Goal: Check status: Check status

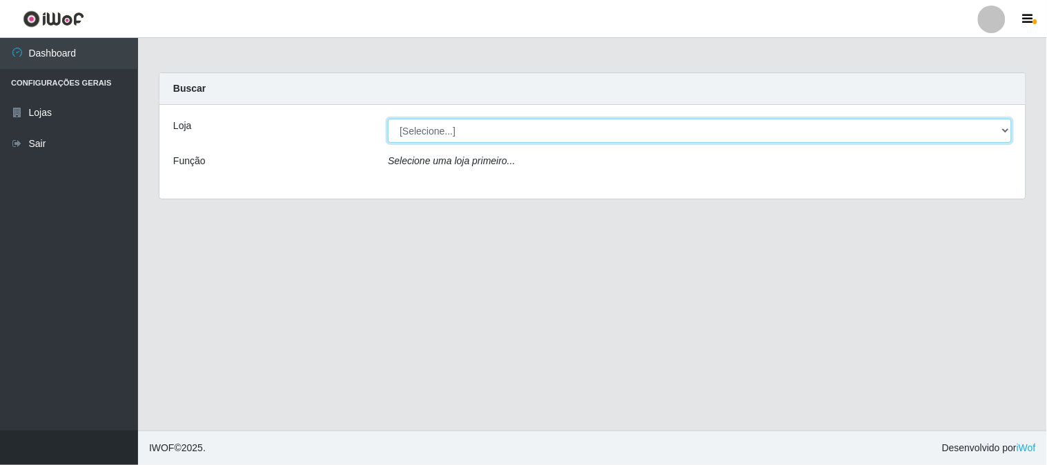
click at [449, 124] on select "[Selecione...] Rede Compras Supermercados - LOJA 1" at bounding box center [700, 131] width 624 height 24
select select "158"
click at [388, 119] on select "[Selecione...] Rede Compras Supermercados - LOJA 1" at bounding box center [700, 131] width 624 height 24
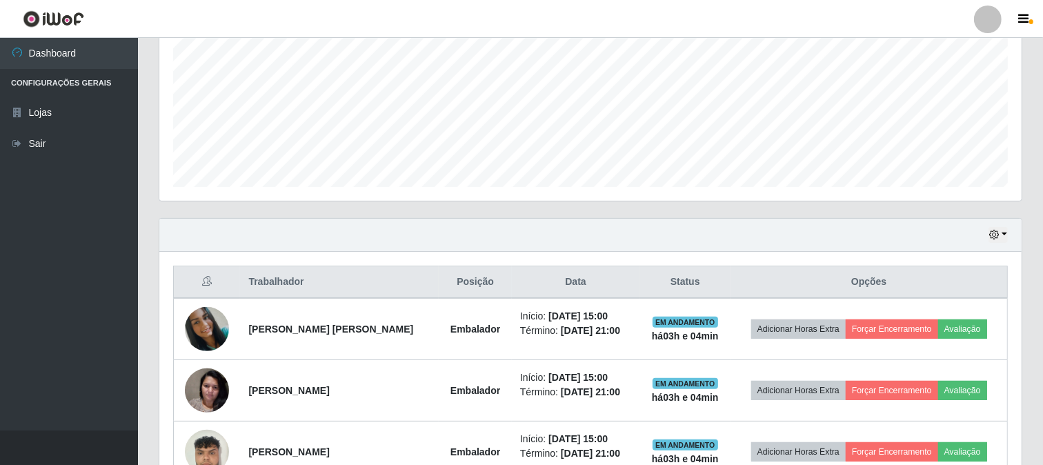
scroll to position [451, 0]
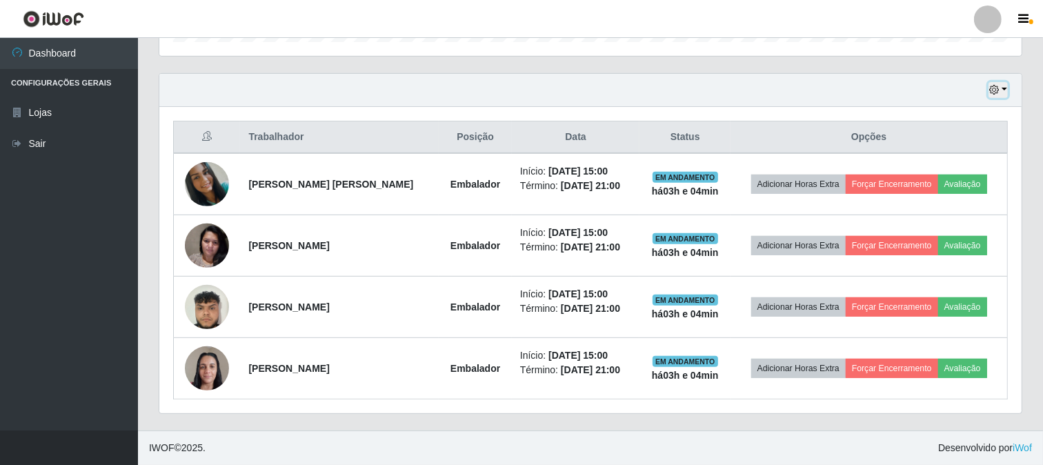
click at [1006, 90] on button "button" at bounding box center [998, 90] width 19 height 16
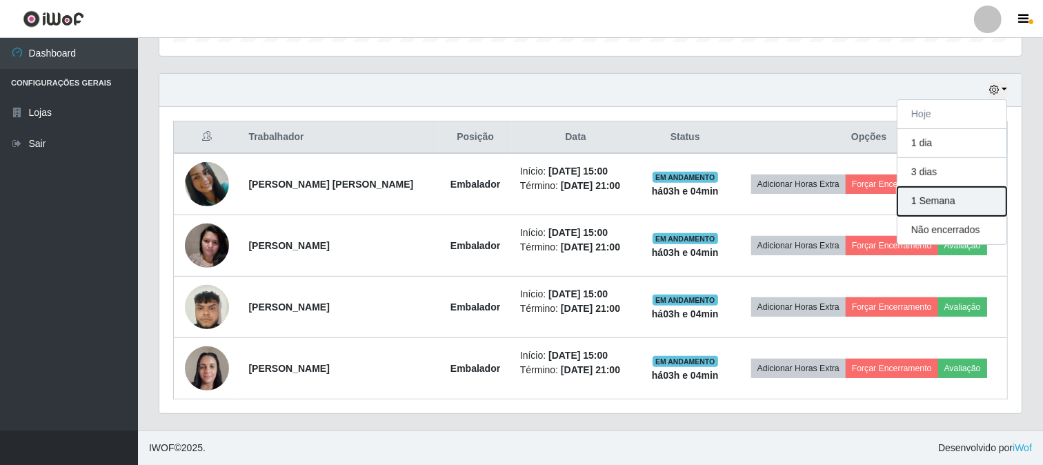
click at [942, 206] on button "1 Semana" at bounding box center [952, 201] width 109 height 29
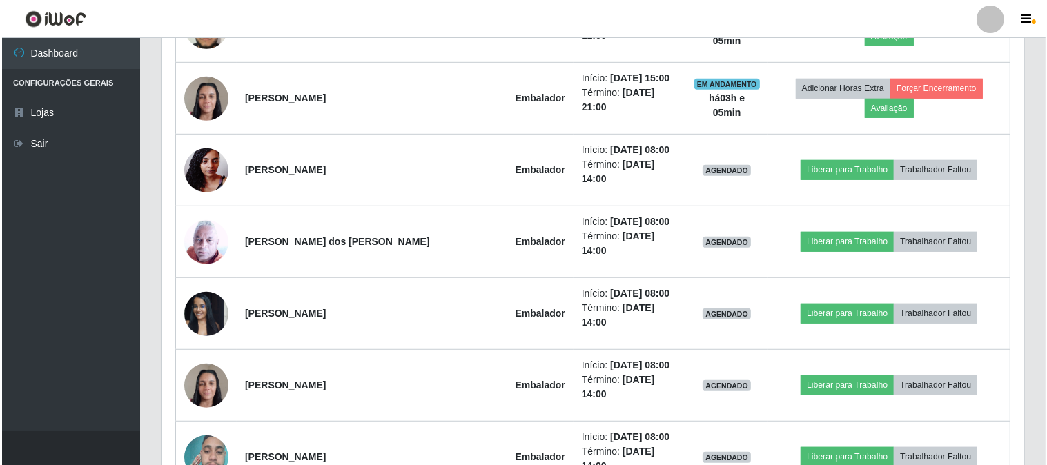
scroll to position [911, 0]
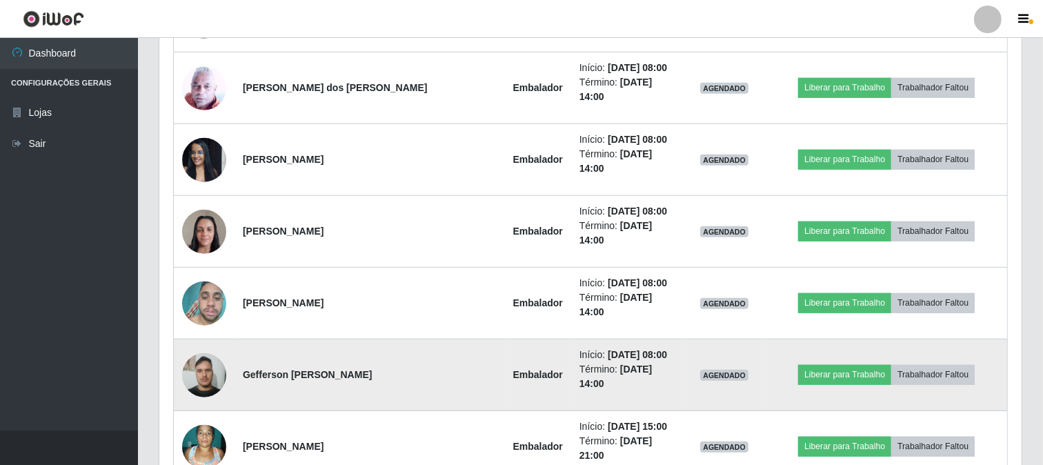
click at [208, 346] on img at bounding box center [204, 375] width 44 height 59
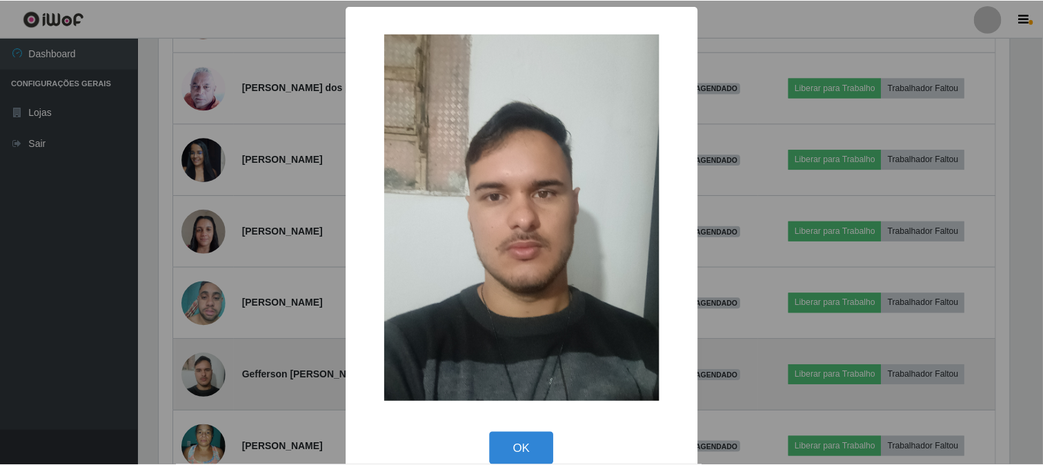
scroll to position [286, 853]
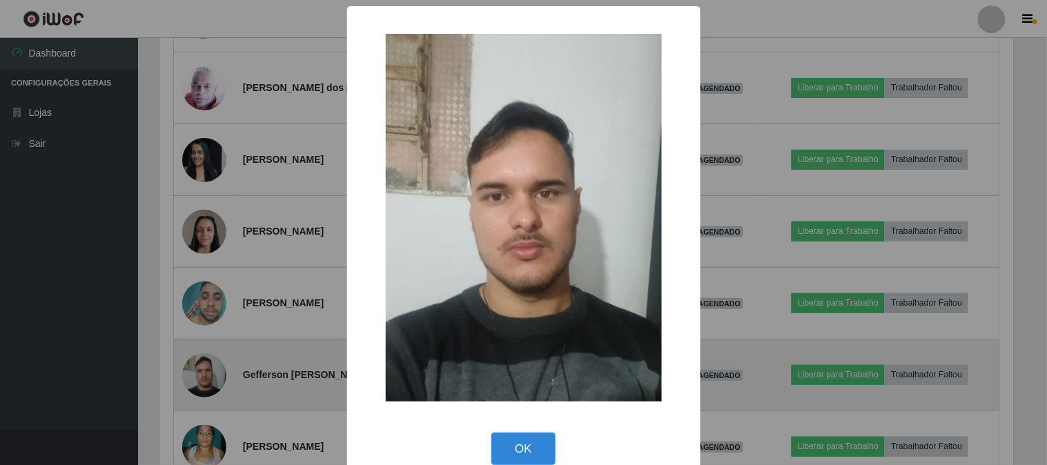
click at [208, 279] on div "× OK Cancel" at bounding box center [523, 232] width 1047 height 465
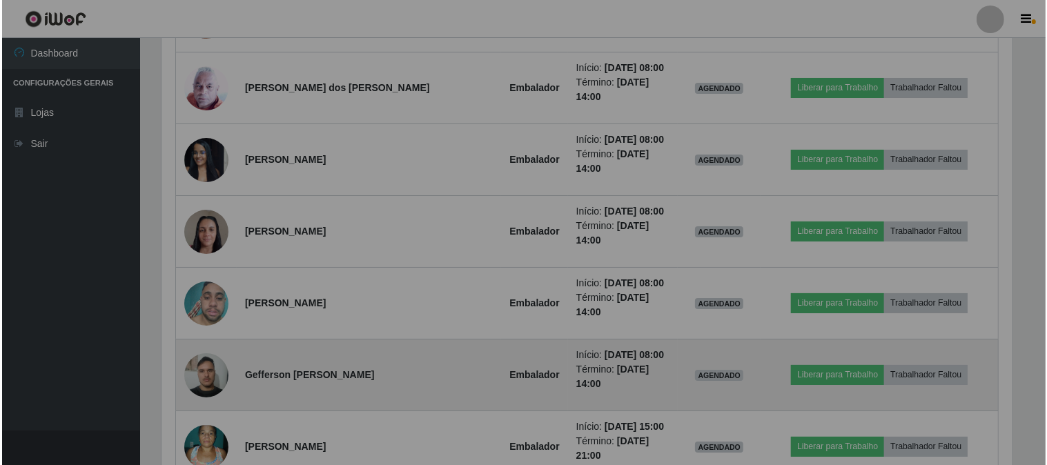
scroll to position [286, 862]
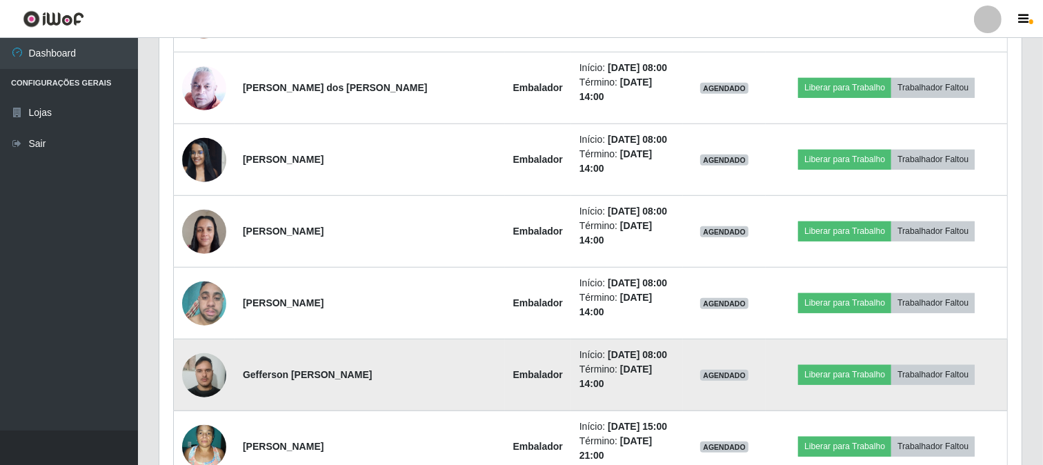
click at [200, 346] on img at bounding box center [204, 375] width 44 height 59
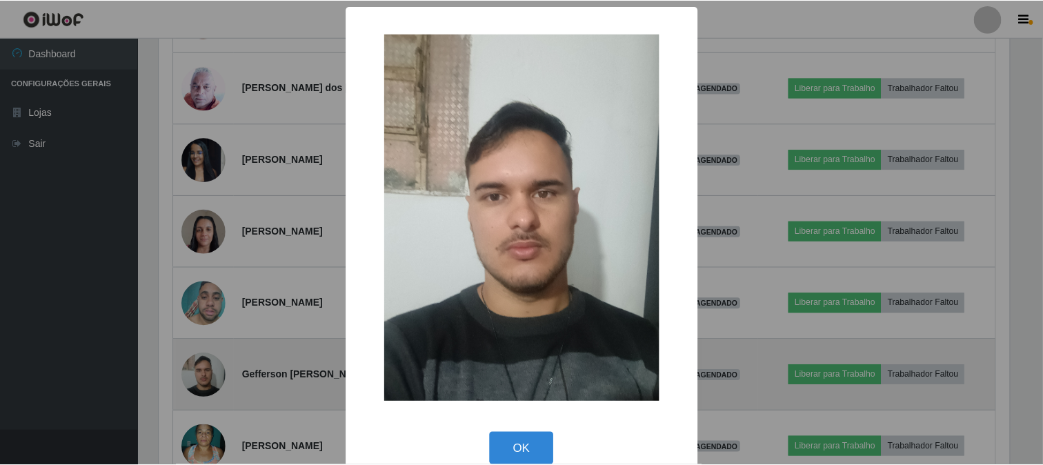
scroll to position [286, 853]
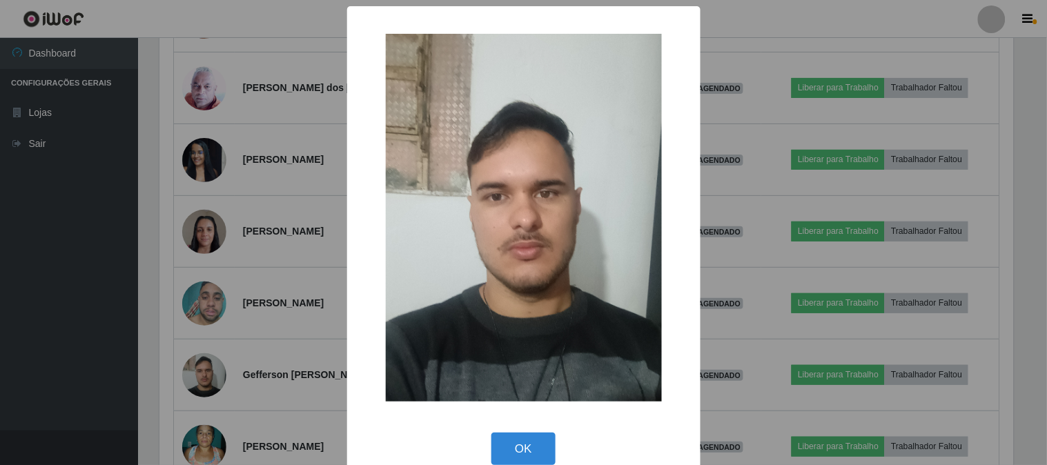
click at [190, 272] on div "× OK Cancel" at bounding box center [523, 232] width 1047 height 465
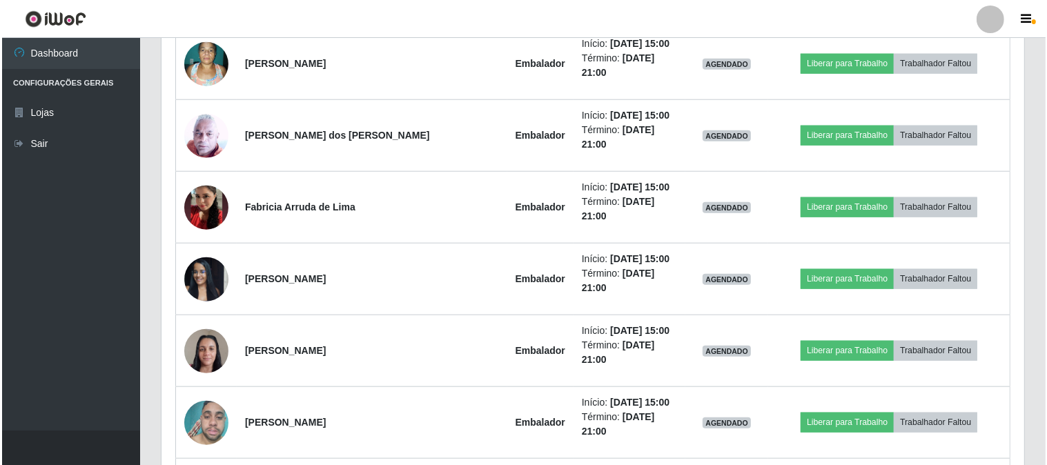
scroll to position [1371, 0]
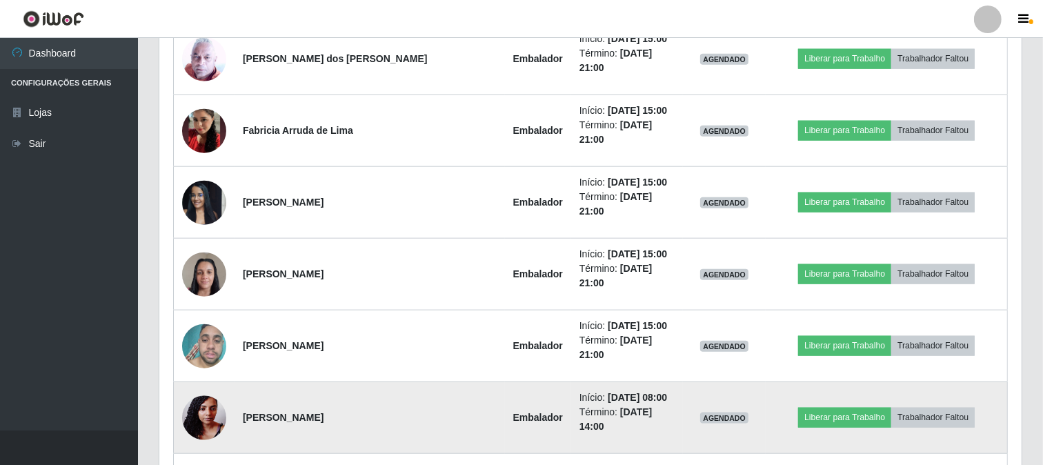
click at [210, 388] on img at bounding box center [204, 417] width 44 height 59
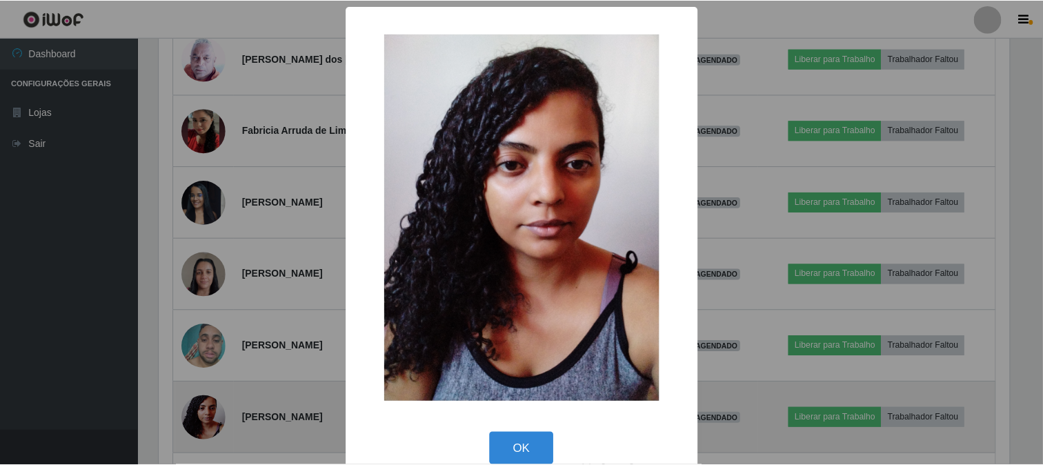
scroll to position [286, 853]
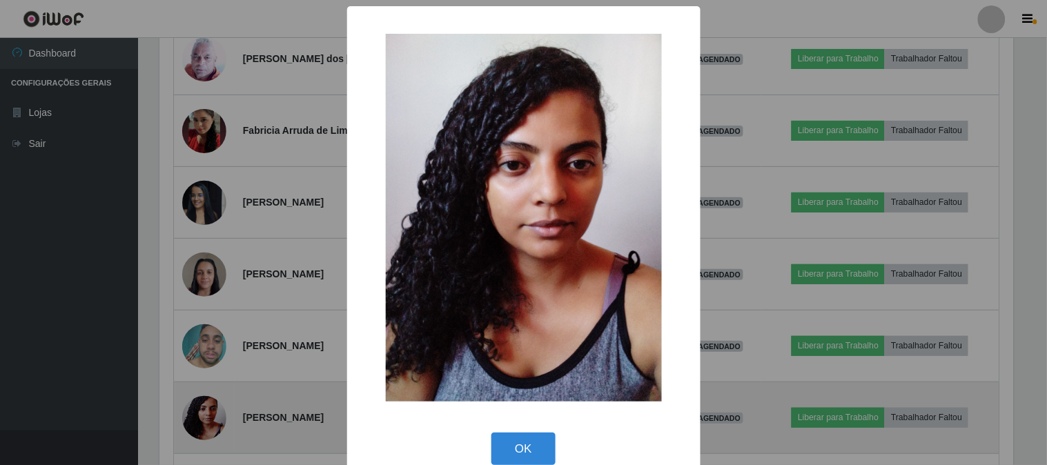
click at [210, 250] on div "× OK Cancel" at bounding box center [523, 232] width 1047 height 465
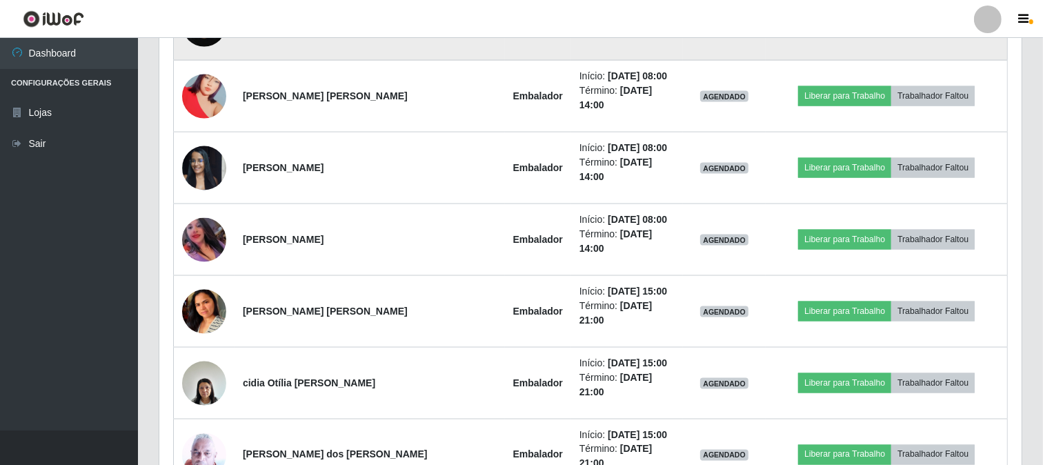
scroll to position [1984, 0]
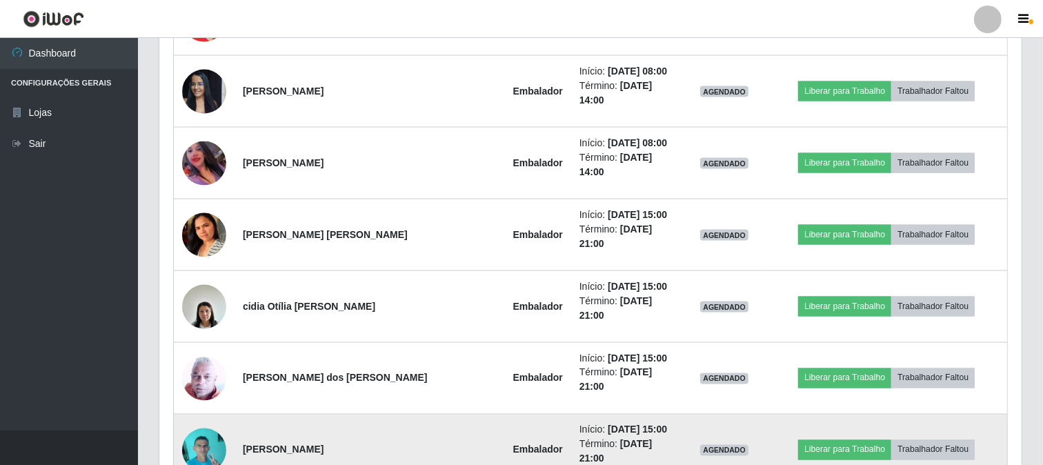
click at [217, 421] on img at bounding box center [204, 450] width 44 height 59
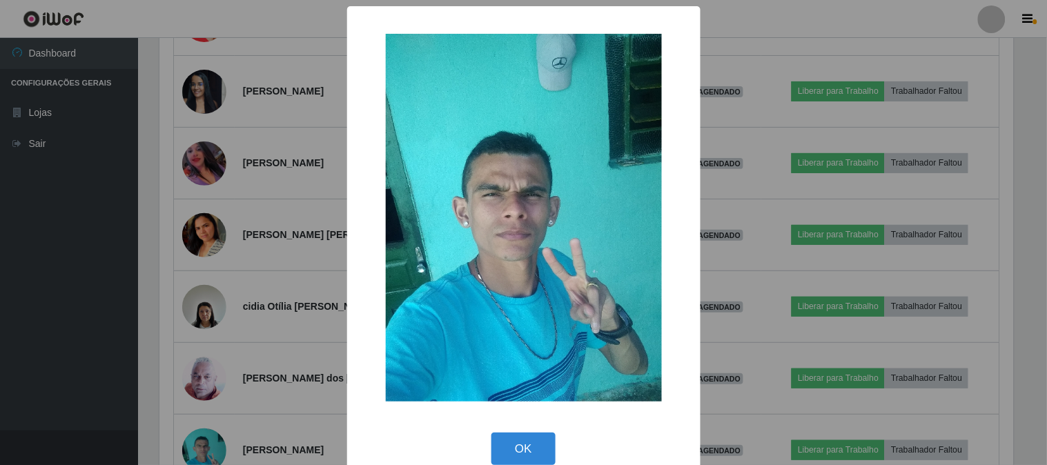
click at [191, 185] on div "× OK Cancel" at bounding box center [523, 232] width 1047 height 465
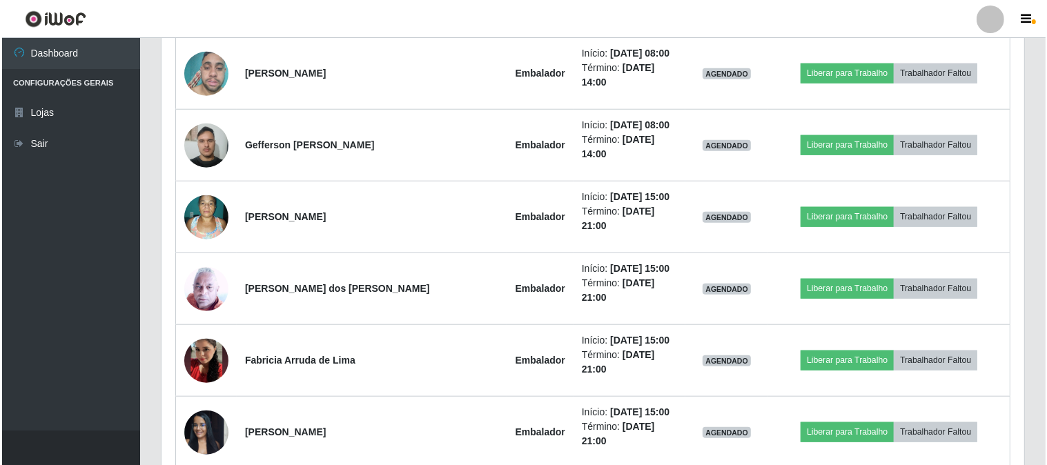
scroll to position [1064, 0]
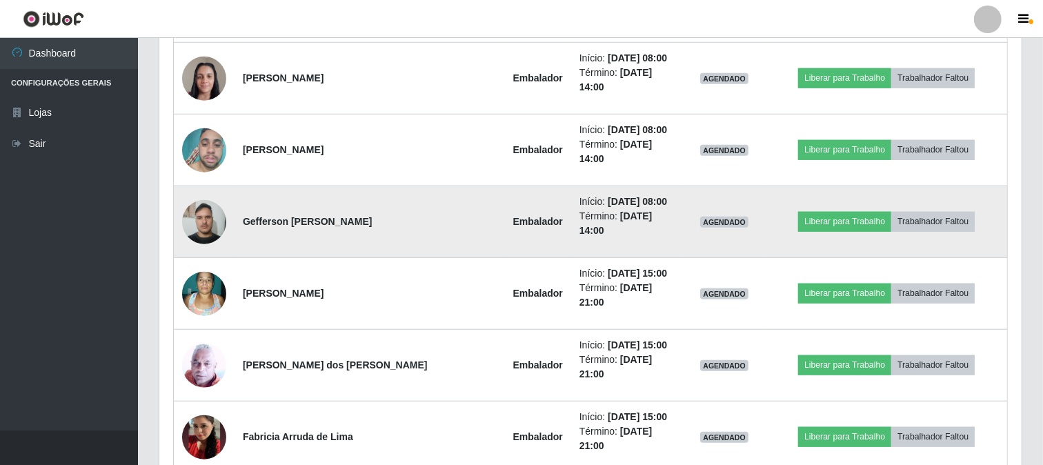
click at [209, 192] on img at bounding box center [204, 221] width 44 height 59
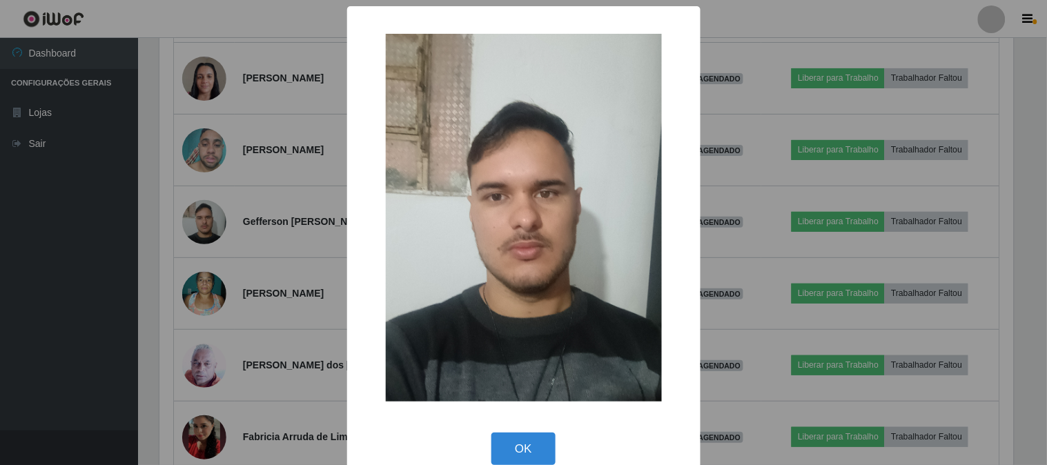
click at [700, 207] on div "× OK Cancel" at bounding box center [523, 232] width 1047 height 465
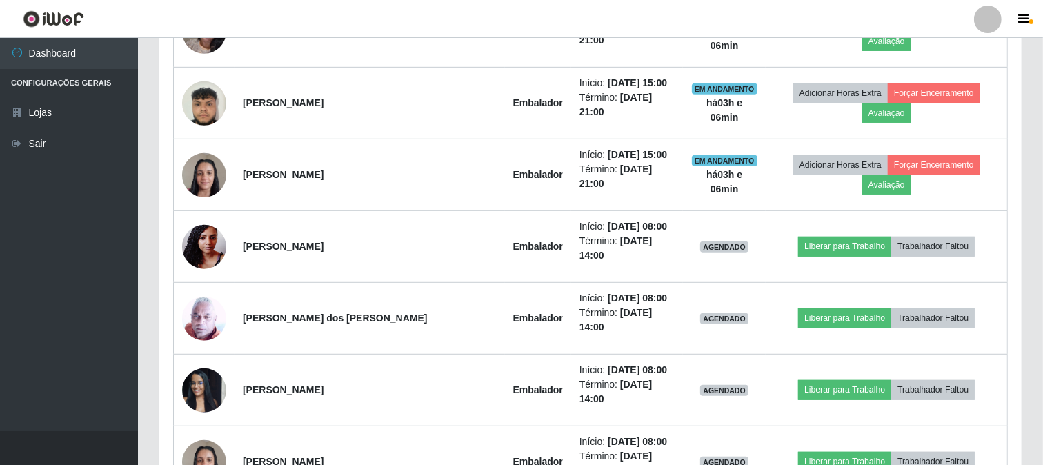
scroll to position [221, 0]
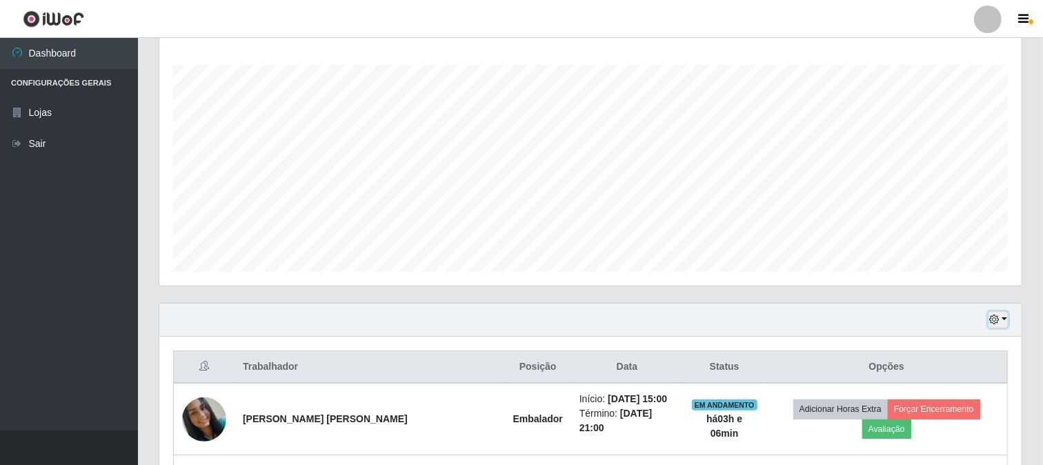
click at [1005, 319] on button "button" at bounding box center [998, 320] width 19 height 16
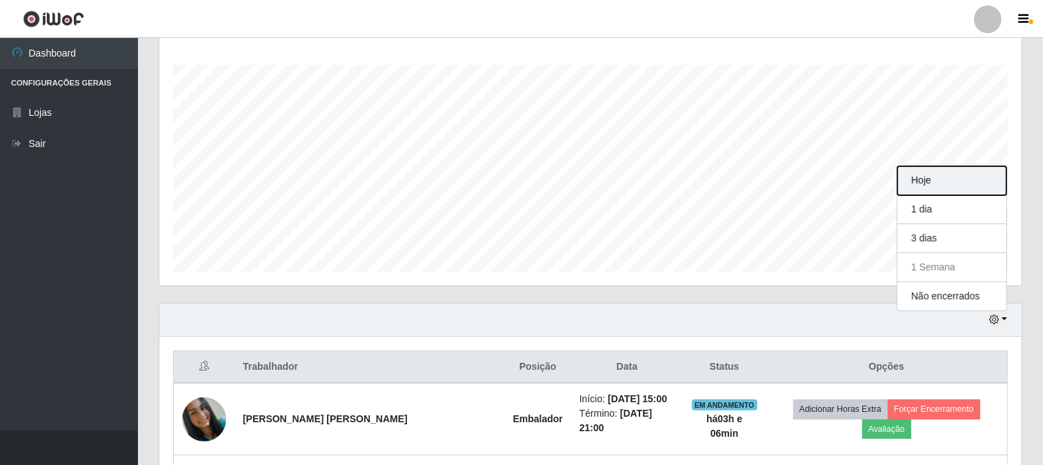
click at [920, 177] on button "Hoje" at bounding box center [952, 180] width 109 height 29
